Goal: Communication & Community: Ask a question

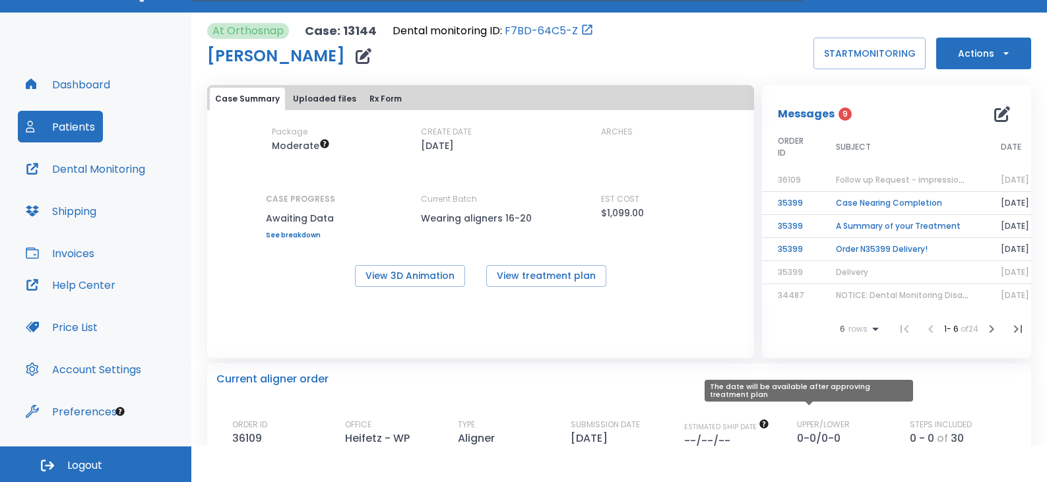
scroll to position [11, 0]
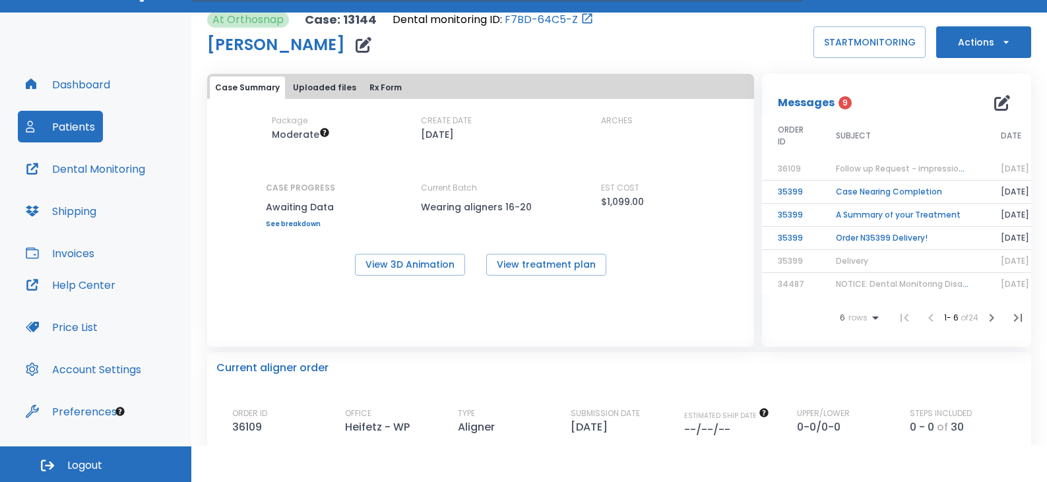
click at [886, 172] on span "Follow up Request - impressions not yet received" at bounding box center [937, 168] width 202 height 11
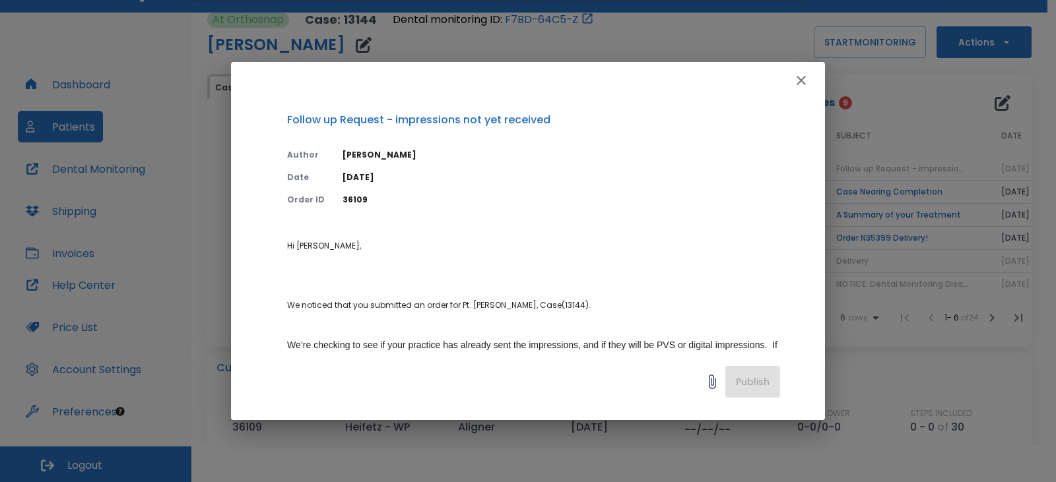
click at [800, 73] on icon "button" at bounding box center [801, 81] width 16 height 16
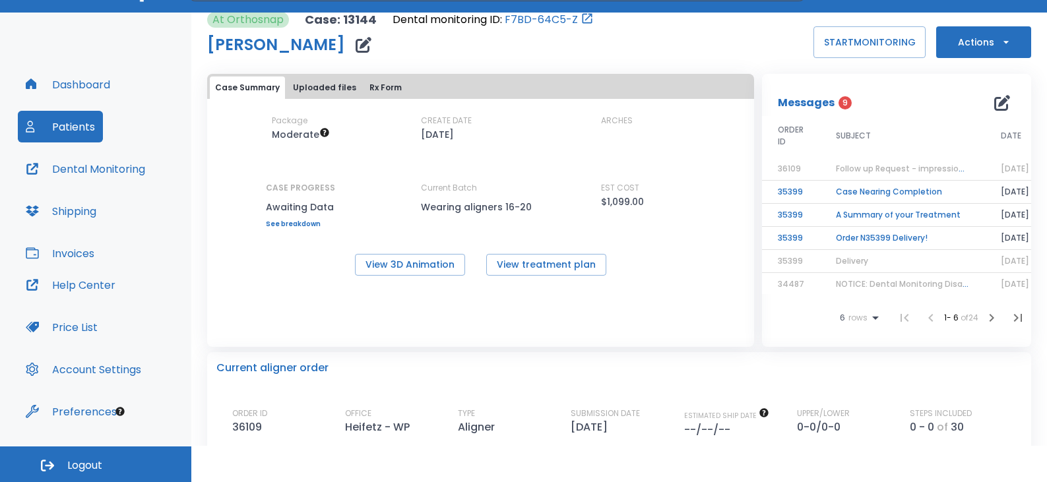
click at [997, 104] on icon "button" at bounding box center [1003, 103] width 16 height 16
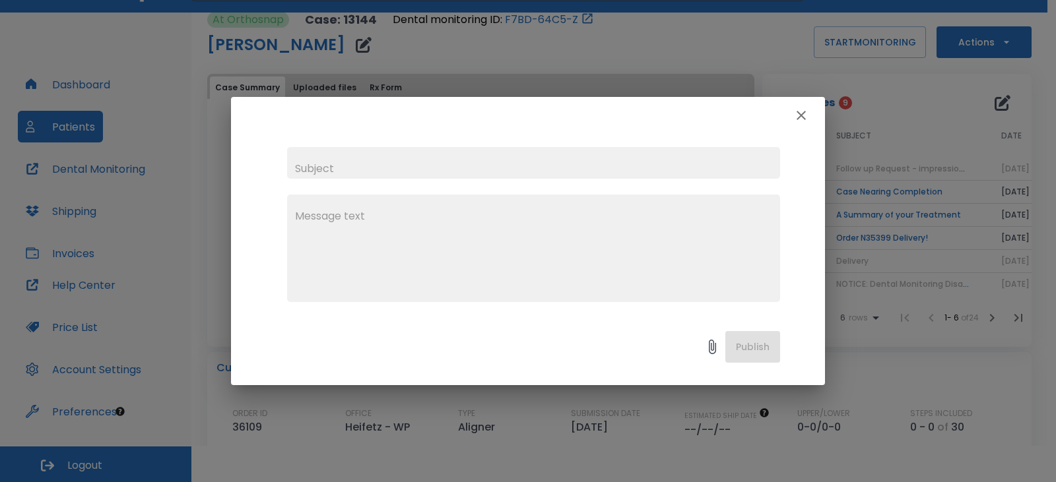
click at [461, 167] on input "text" at bounding box center [533, 163] width 493 height 32
type input "label"
click at [363, 222] on textarea at bounding box center [533, 254] width 477 height 91
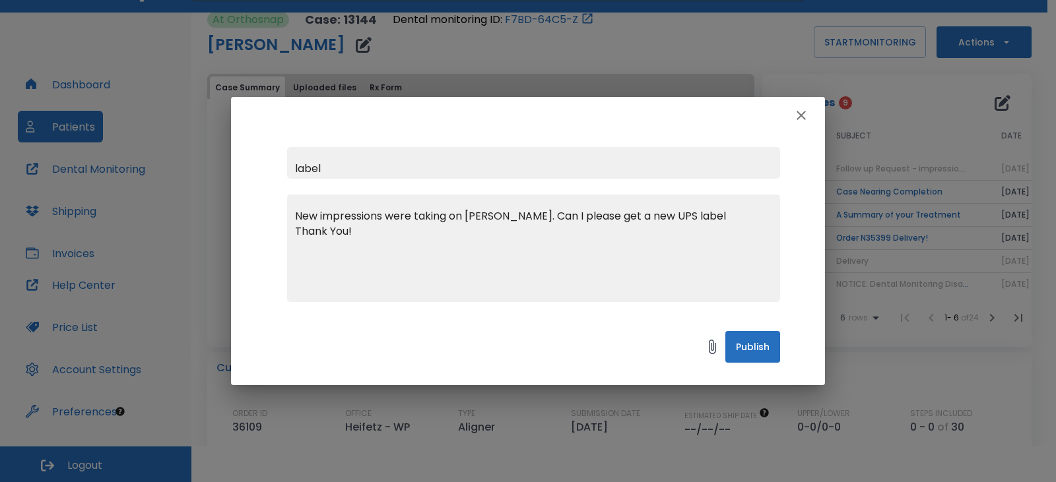
type textarea "New impressions were taking on [PERSON_NAME]. Can I please get a new UPS label …"
click at [750, 341] on button "Publish" at bounding box center [752, 347] width 55 height 32
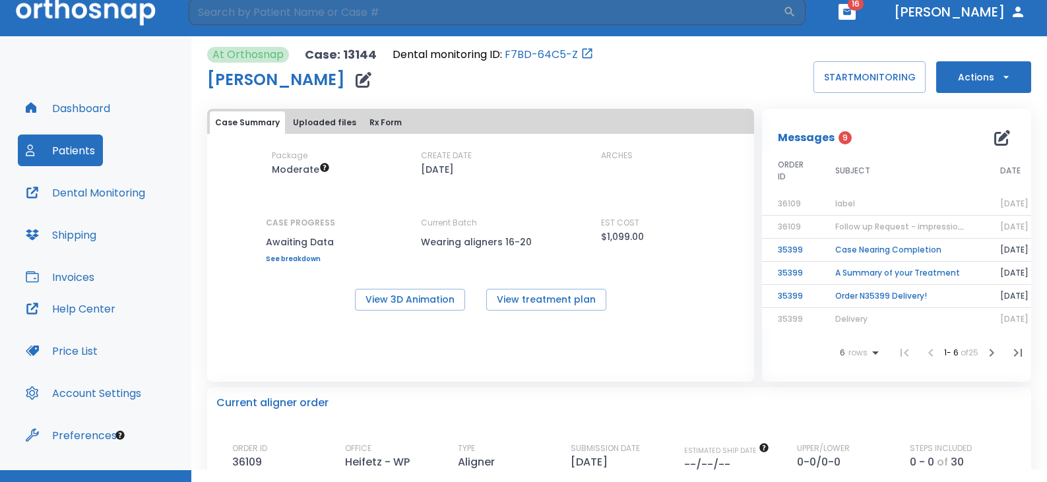
scroll to position [0, 0]
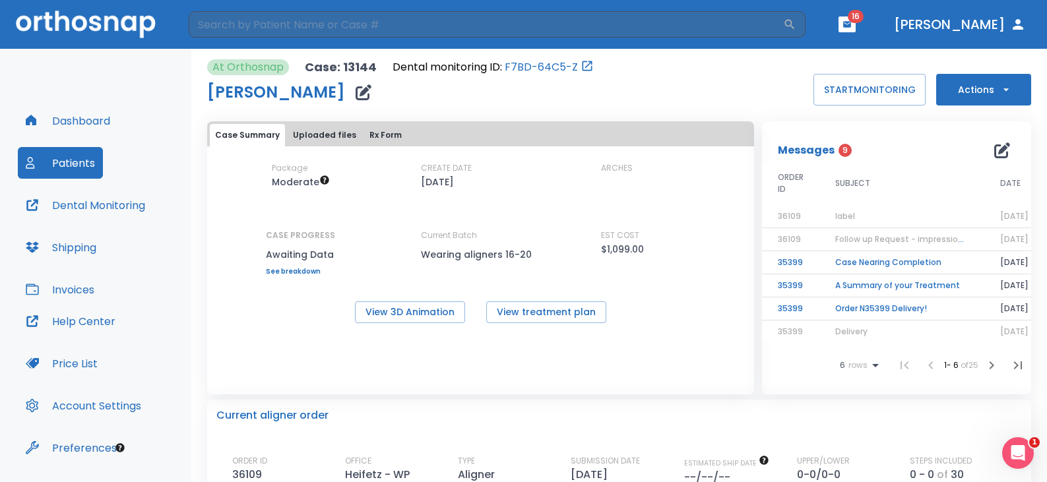
click at [838, 213] on span "label" at bounding box center [845, 216] width 20 height 11
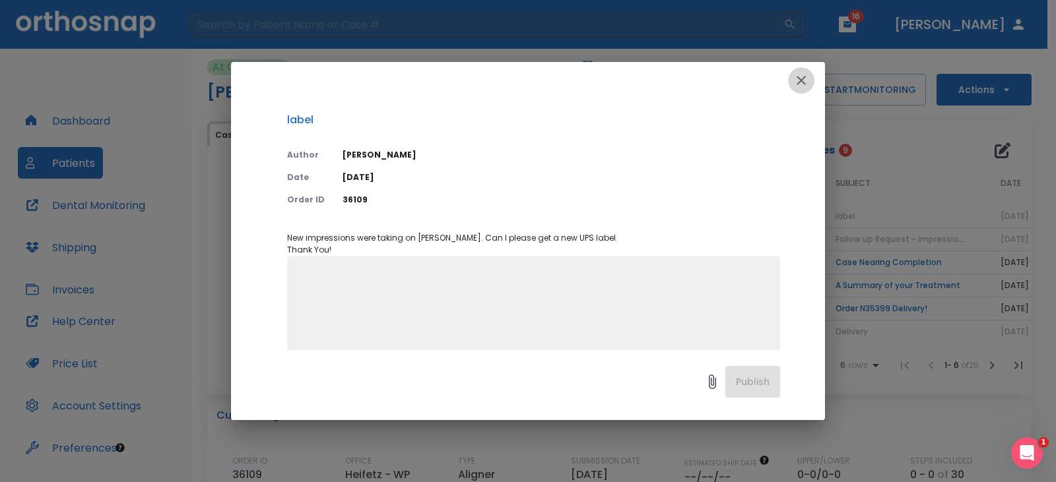
click at [798, 83] on icon "button" at bounding box center [801, 80] width 9 height 9
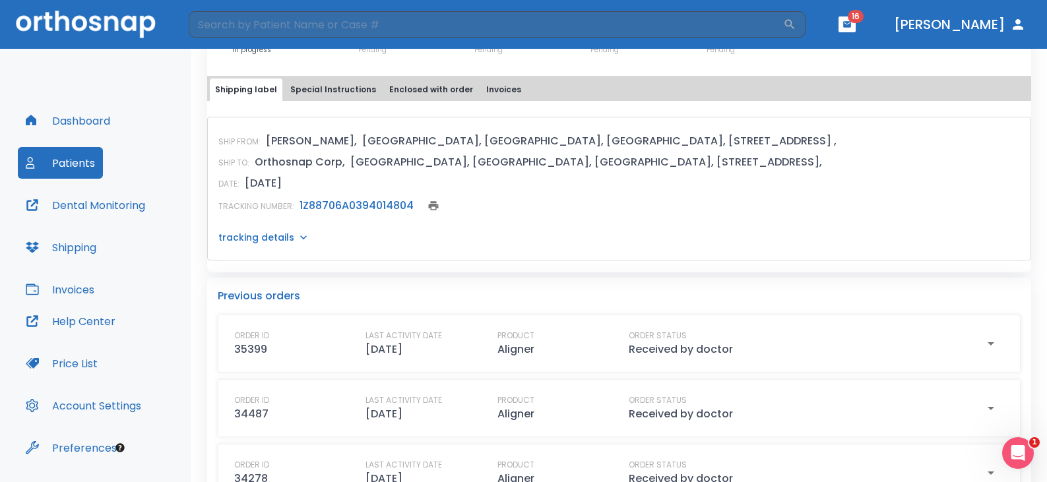
scroll to position [528, 0]
